Goal: Task Accomplishment & Management: Manage account settings

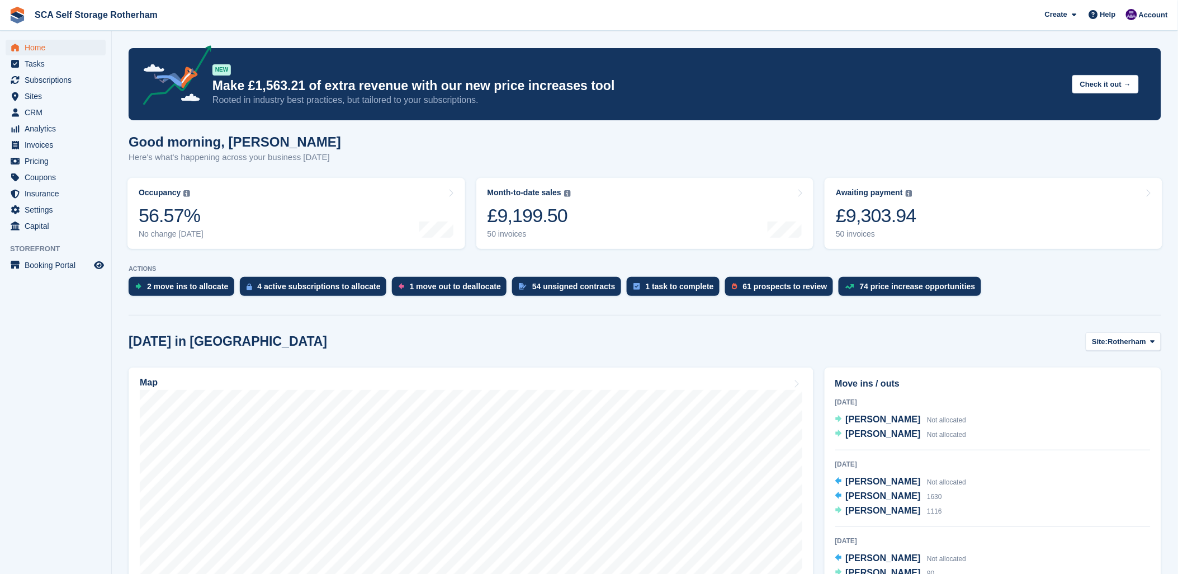
click at [1012, 211] on link "Awaiting payment The total outstanding balance on all open invoices. £9,303.94 …" at bounding box center [994, 213] width 338 height 71
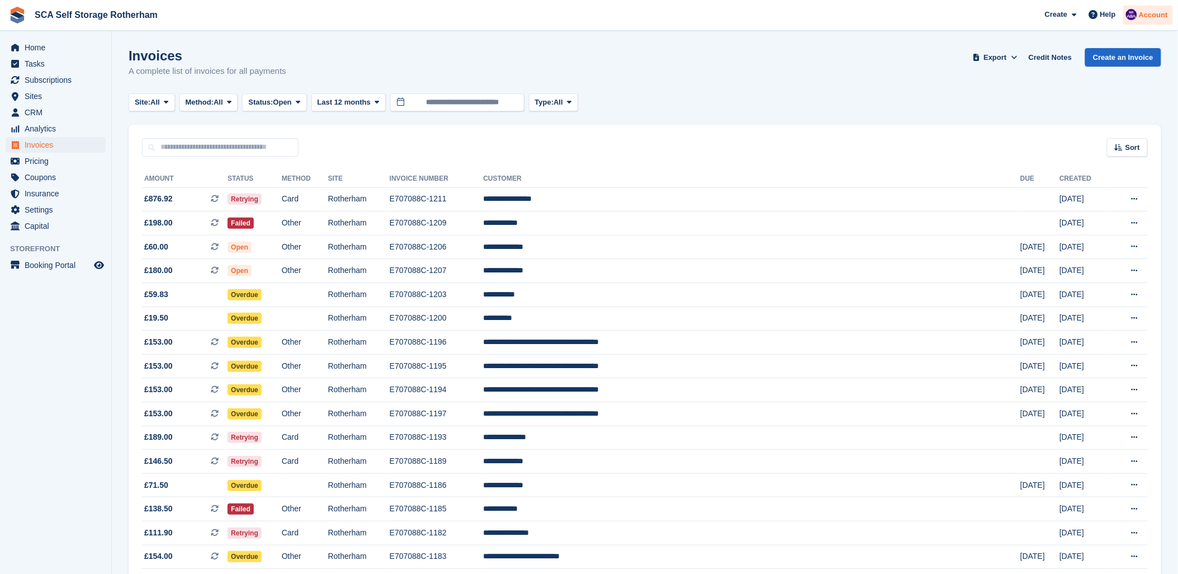
click at [1159, 15] on span "Account" at bounding box center [1153, 15] width 29 height 11
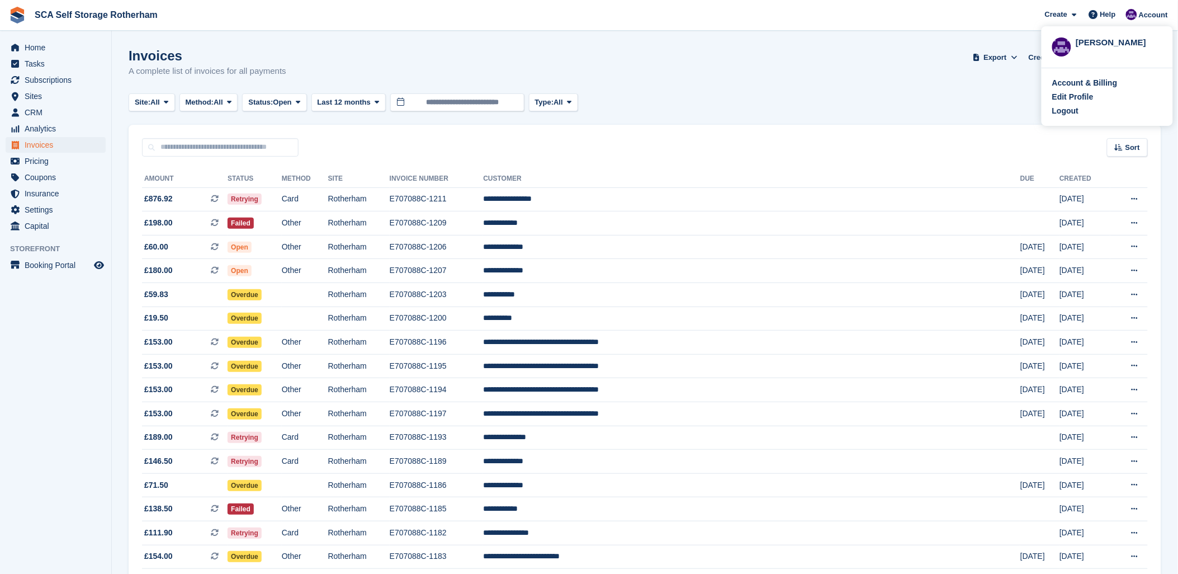
drag, startPoint x: 885, startPoint y: 107, endPoint x: 892, endPoint y: 107, distance: 6.7
click at [892, 107] on div "Site: All All Rotherham Door-to-Door Storage Method: All All Bank Transfer Cash…" at bounding box center [645, 102] width 1032 height 18
click at [998, 60] on span "Export" at bounding box center [995, 57] width 23 height 11
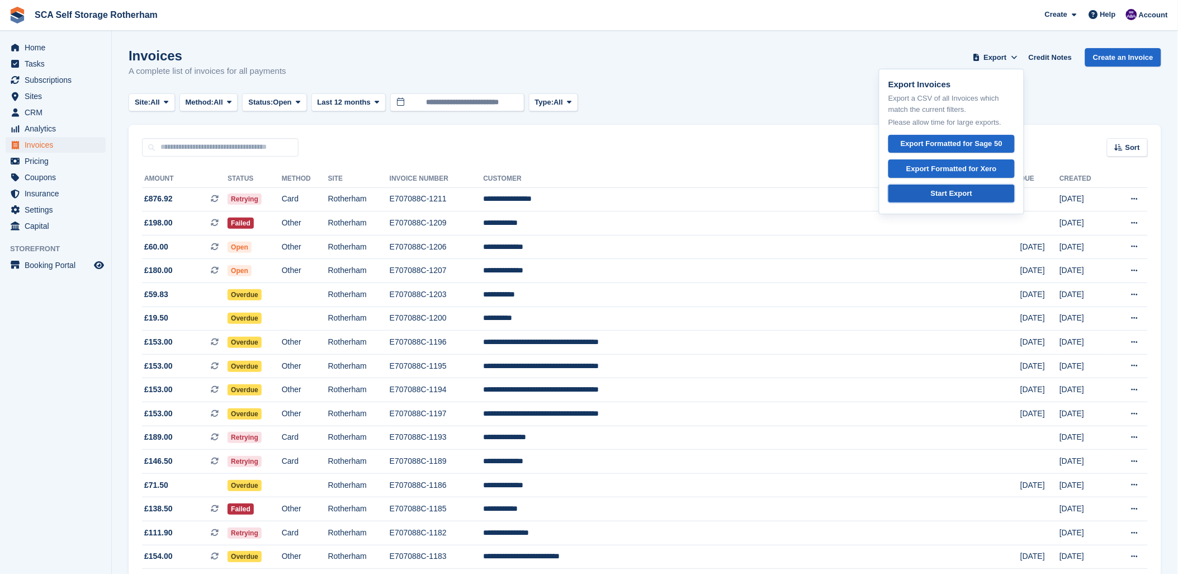
click at [941, 196] on div "Start Export" at bounding box center [951, 193] width 41 height 11
click at [280, 102] on span "Open" at bounding box center [282, 102] width 18 height 11
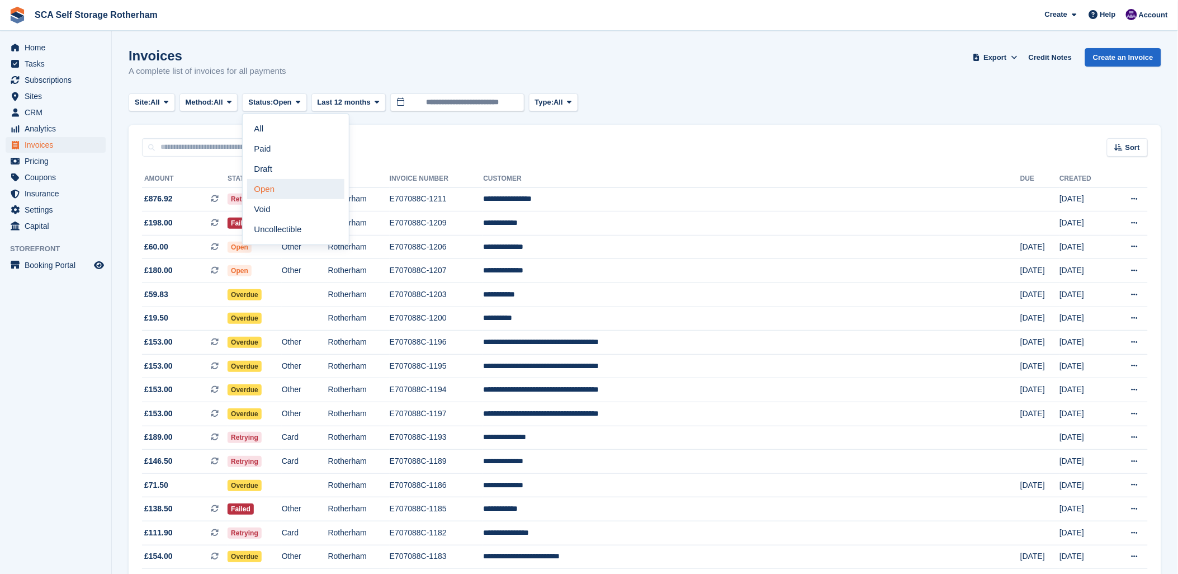
click at [276, 190] on link "Open" at bounding box center [295, 189] width 97 height 20
click at [562, 105] on span "All" at bounding box center [558, 102] width 10 height 11
click at [566, 188] on link "Subscription" at bounding box center [582, 189] width 97 height 20
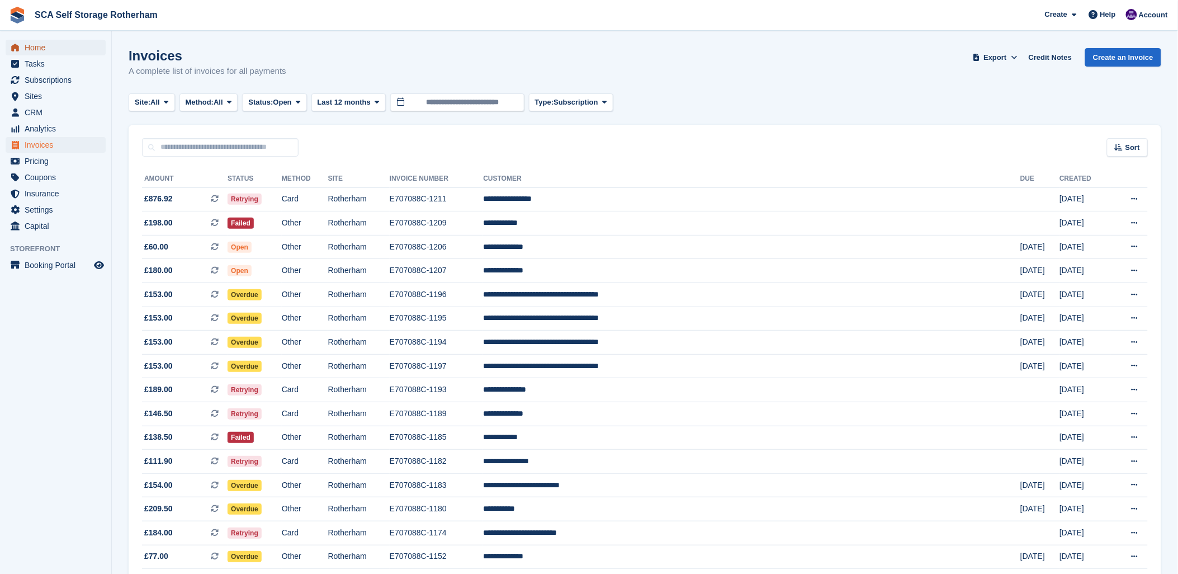
click at [23, 49] on link "Home" at bounding box center [56, 48] width 100 height 16
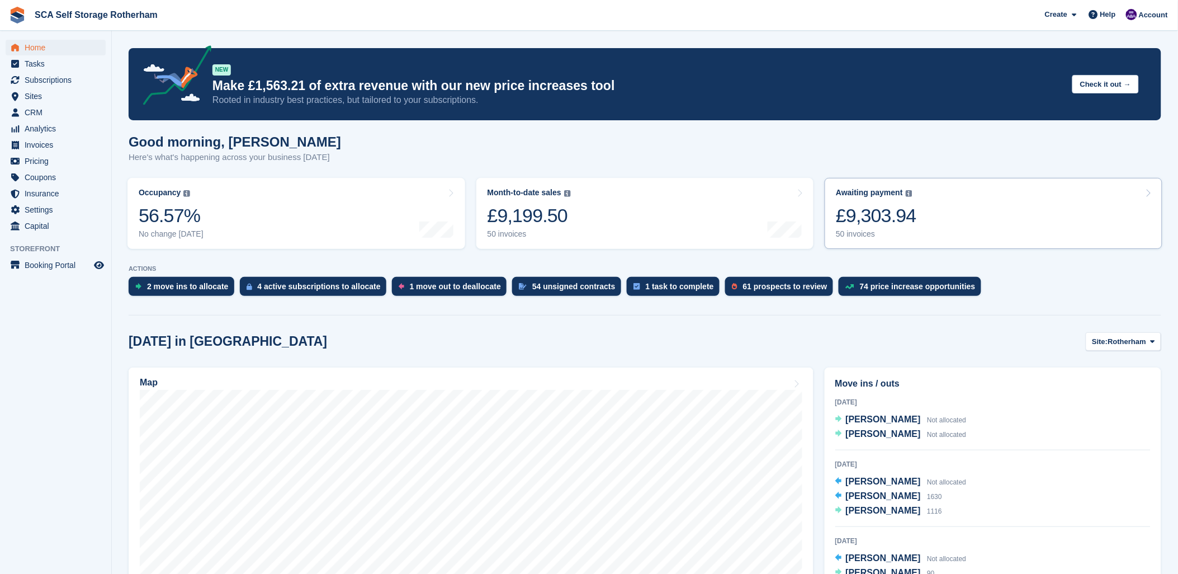
click at [1040, 200] on link "Awaiting payment The total outstanding balance on all open invoices. £9,303.94 …" at bounding box center [994, 213] width 338 height 71
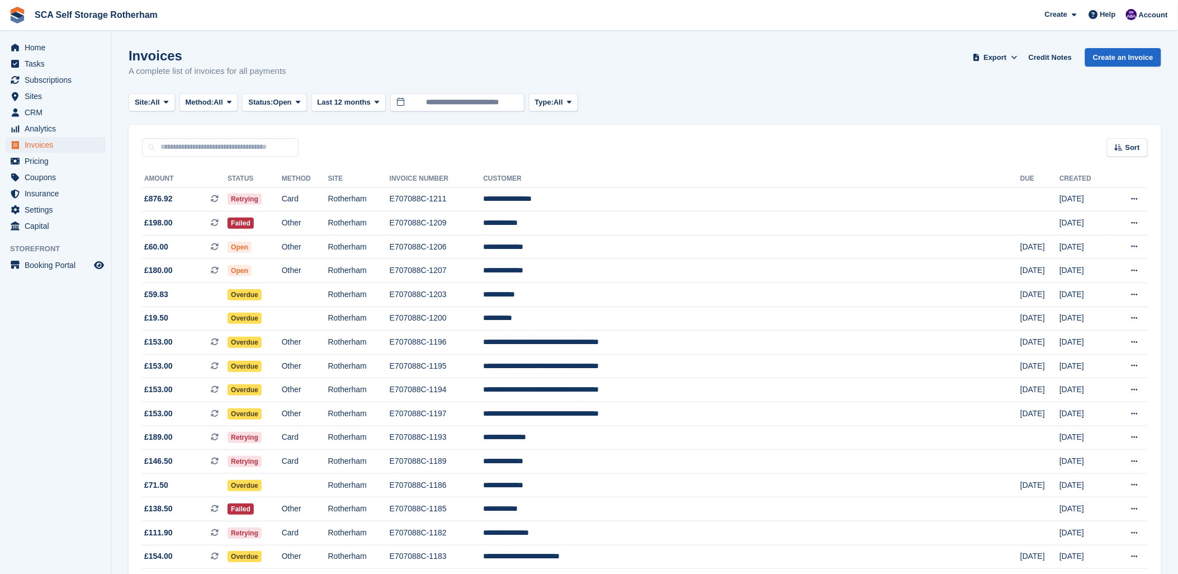
click at [878, 105] on div "Site: All All Rotherham Door-to-Door Storage Method: All All Bank Transfer Cash…" at bounding box center [645, 102] width 1032 height 18
click at [1007, 60] on span "Export" at bounding box center [995, 57] width 23 height 11
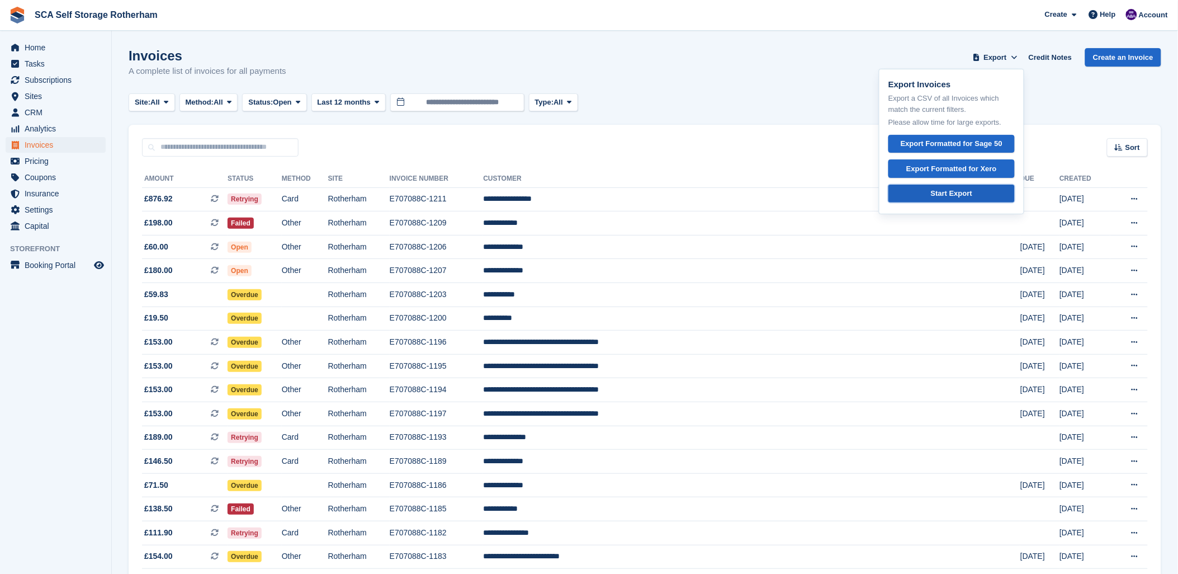
click at [964, 191] on div "Start Export" at bounding box center [951, 193] width 41 height 11
click at [672, 87] on div "Invoices A complete list of invoices for all payments Export Export Invoices Ex…" at bounding box center [645, 69] width 1032 height 43
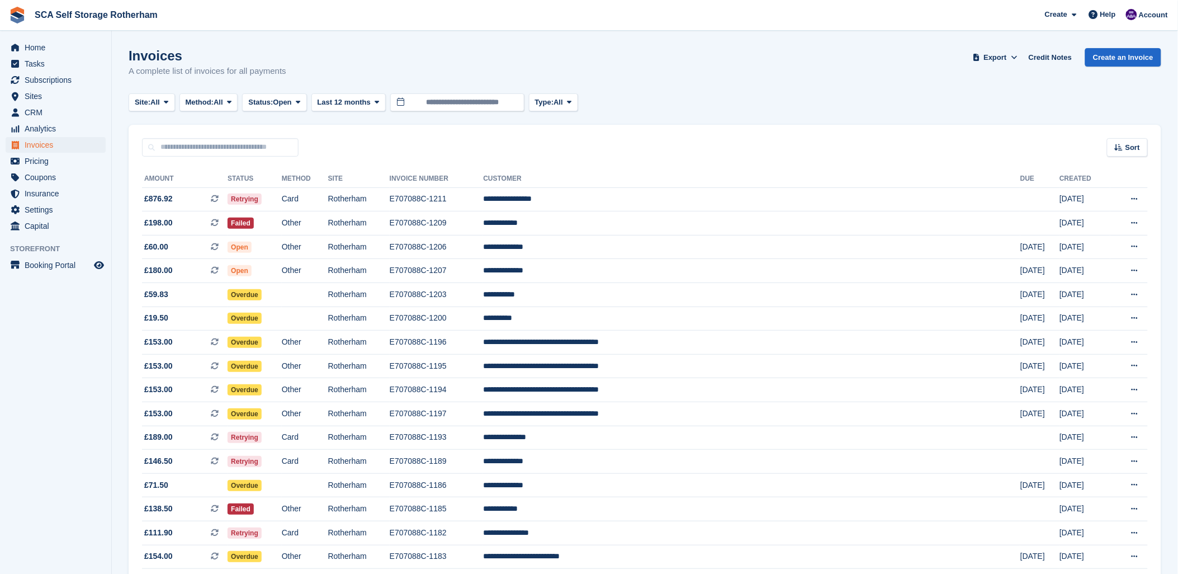
click at [1174, 15] on span "SCA Self Storage Rotherham Create Subscription Invoice Contact Deal Discount Pa…" at bounding box center [589, 15] width 1178 height 30
click at [1163, 17] on span "Account" at bounding box center [1153, 15] width 29 height 11
click at [1079, 109] on div "Logout" at bounding box center [1107, 111] width 110 height 12
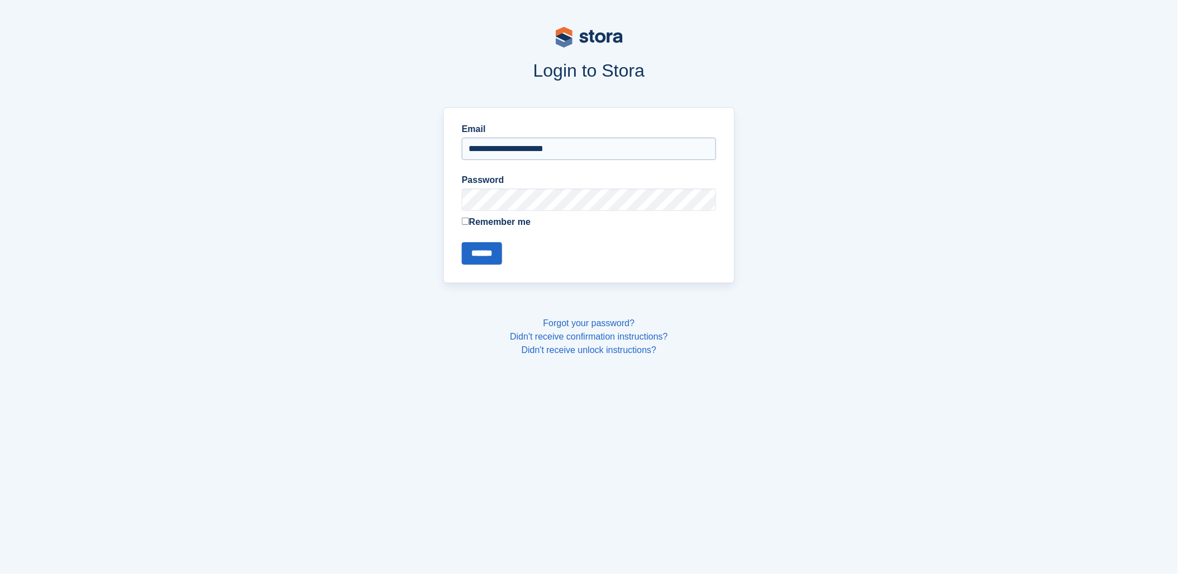
click at [626, 138] on input "**********" at bounding box center [589, 149] width 254 height 22
click at [585, 144] on input "**********" at bounding box center [589, 149] width 254 height 22
type input "**********"
click at [474, 255] on input "******" at bounding box center [482, 253] width 40 height 22
